Goal: Task Accomplishment & Management: Use online tool/utility

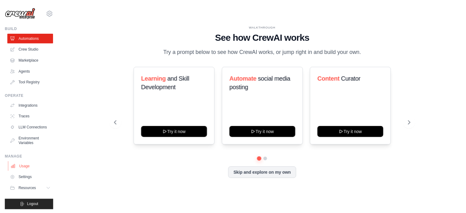
scroll to position [7, 0]
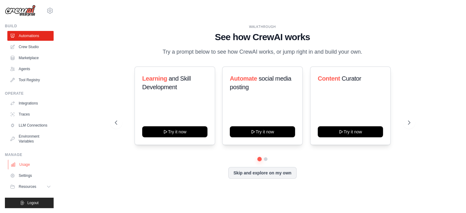
click at [25, 163] on link "Usage" at bounding box center [31, 165] width 46 height 10
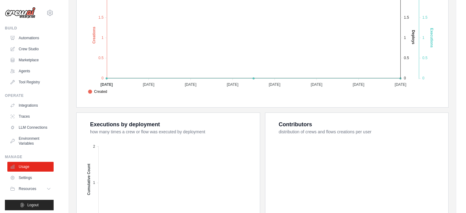
scroll to position [233, 0]
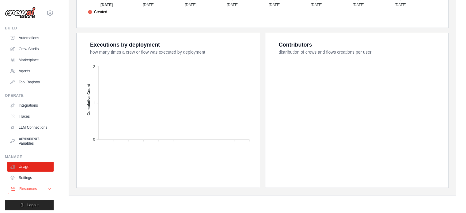
click at [30, 191] on span "Resources" at bounding box center [27, 188] width 17 height 5
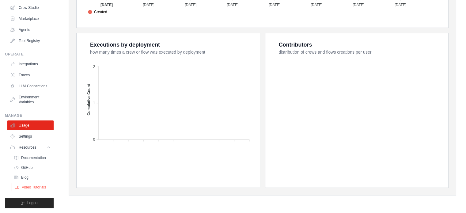
scroll to position [0, 0]
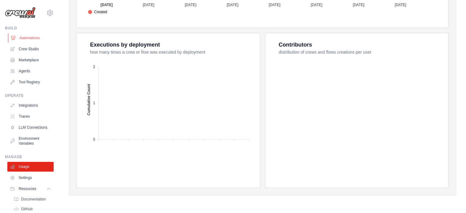
click at [30, 37] on link "Automations" at bounding box center [31, 38] width 46 height 10
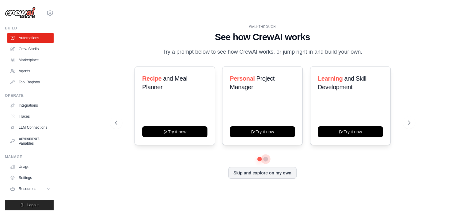
click at [267, 158] on button at bounding box center [265, 159] width 5 height 5
click at [258, 158] on button at bounding box center [259, 159] width 4 height 4
click at [408, 124] on icon at bounding box center [410, 123] width 6 height 6
click at [117, 125] on icon at bounding box center [116, 123] width 6 height 6
click at [408, 120] on icon at bounding box center [410, 123] width 6 height 6
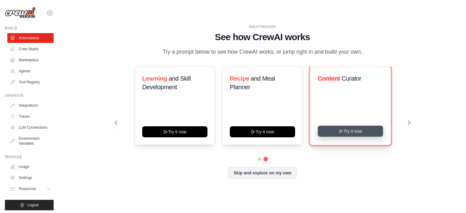
click at [353, 131] on button "Try it now" at bounding box center [350, 131] width 65 height 11
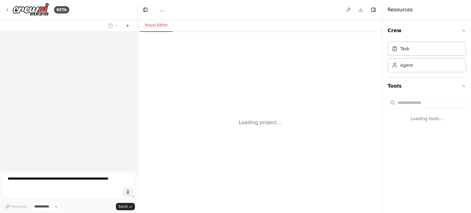
select select "****"
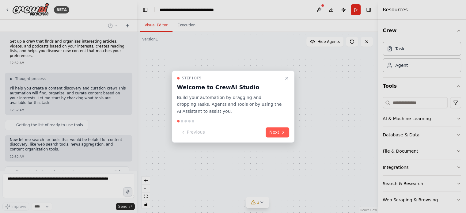
scroll to position [284, 0]
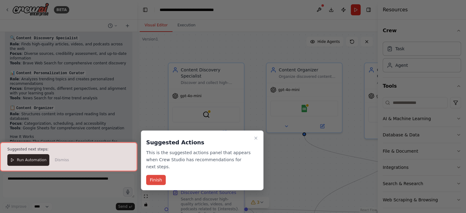
click at [153, 175] on button "Finish" at bounding box center [156, 180] width 20 height 10
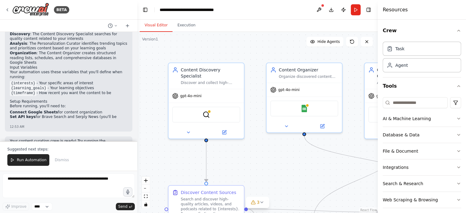
scroll to position [555, 0]
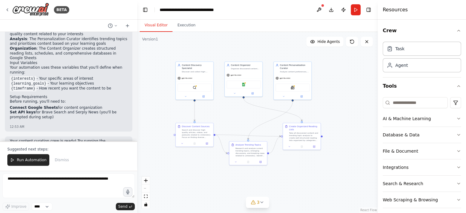
drag, startPoint x: 276, startPoint y: 163, endPoint x: 226, endPoint y: 112, distance: 71.3
click at [226, 112] on div ".deletable-edge-delete-btn { width: 20px; height: 20px; border: 0px solid #ffff…" at bounding box center [257, 122] width 241 height 181
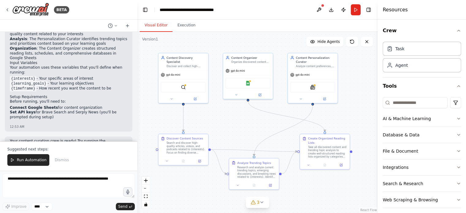
drag, startPoint x: 237, startPoint y: 113, endPoint x: 237, endPoint y: 124, distance: 11.1
click at [237, 124] on div ".deletable-edge-delete-btn { width: 20px; height: 20px; border: 0px solid #ffff…" at bounding box center [257, 122] width 241 height 181
click at [457, 29] on icon "button" at bounding box center [459, 30] width 5 height 5
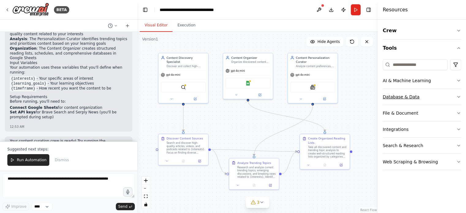
click at [422, 96] on button "Database & Data" at bounding box center [422, 97] width 78 height 16
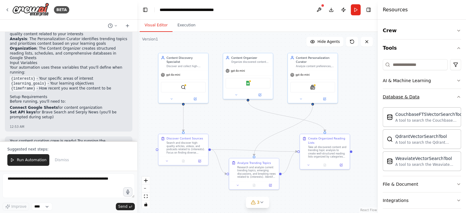
click at [422, 96] on button "Database & Data" at bounding box center [422, 97] width 78 height 16
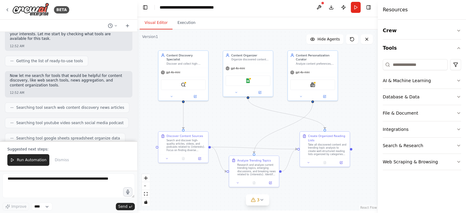
scroll to position [0, 0]
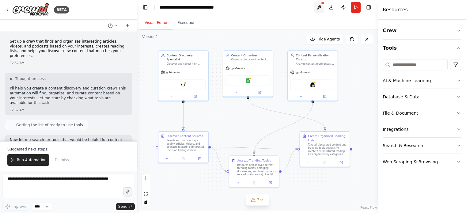
click at [318, 7] on button at bounding box center [319, 7] width 10 height 11
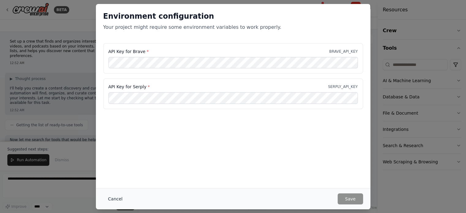
click at [118, 198] on button "Cancel" at bounding box center [115, 198] width 24 height 11
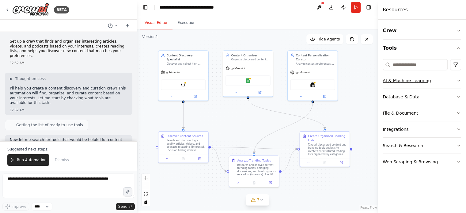
click at [416, 81] on div "AI & Machine Learning" at bounding box center [407, 81] width 48 height 6
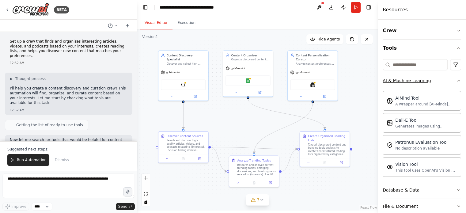
click at [416, 81] on div "AI & Machine Learning" at bounding box center [407, 81] width 48 height 6
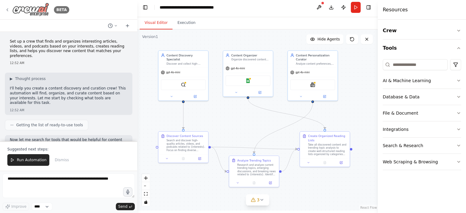
click at [8, 11] on icon at bounding box center [7, 9] width 5 height 5
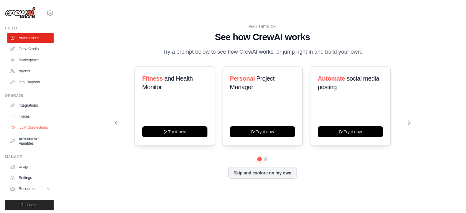
click at [21, 130] on link "LLM Connections" at bounding box center [31, 128] width 46 height 10
click at [22, 130] on link "LLM Connections" at bounding box center [31, 128] width 46 height 10
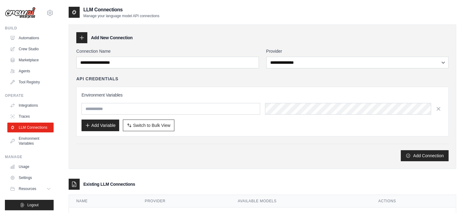
scroll to position [28, 0]
